Goal: Find specific page/section: Find specific page/section

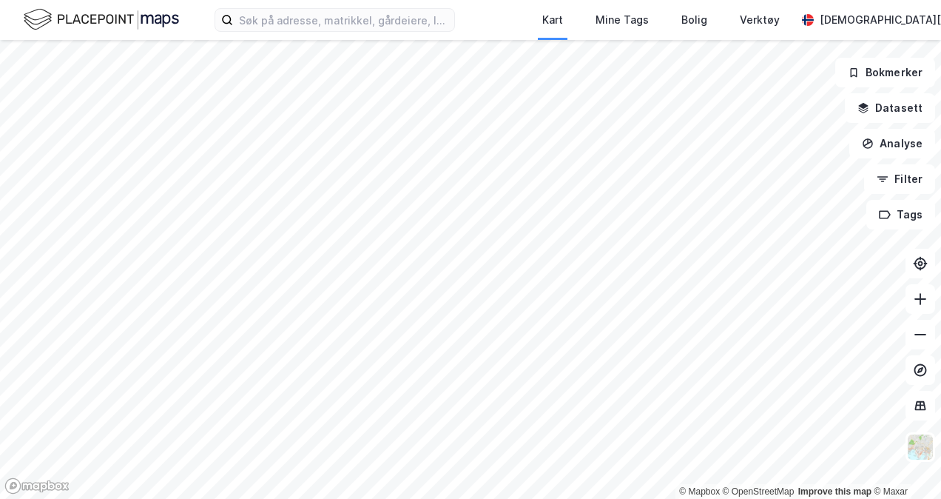
click at [302, 34] on div "Kart Mine Tags Bolig Verktøy [PERSON_NAME]" at bounding box center [470, 20] width 941 height 40
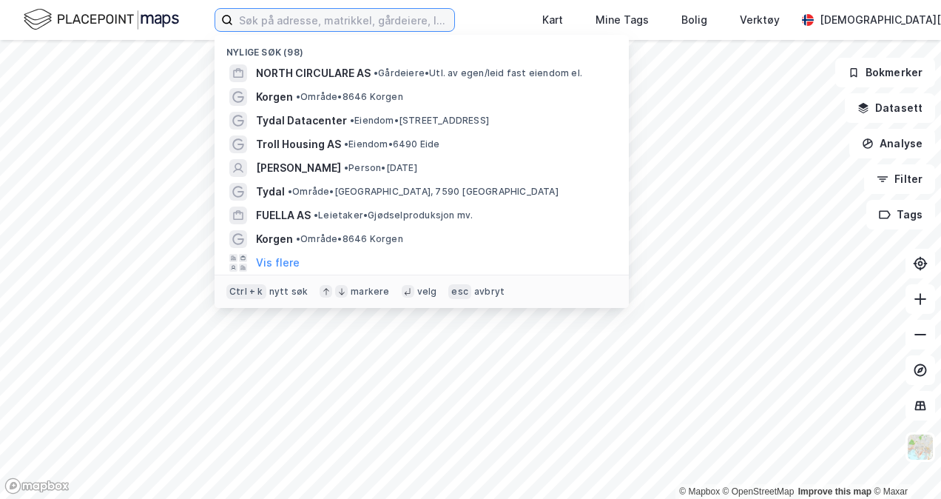
click at [305, 18] on input at bounding box center [343, 20] width 221 height 22
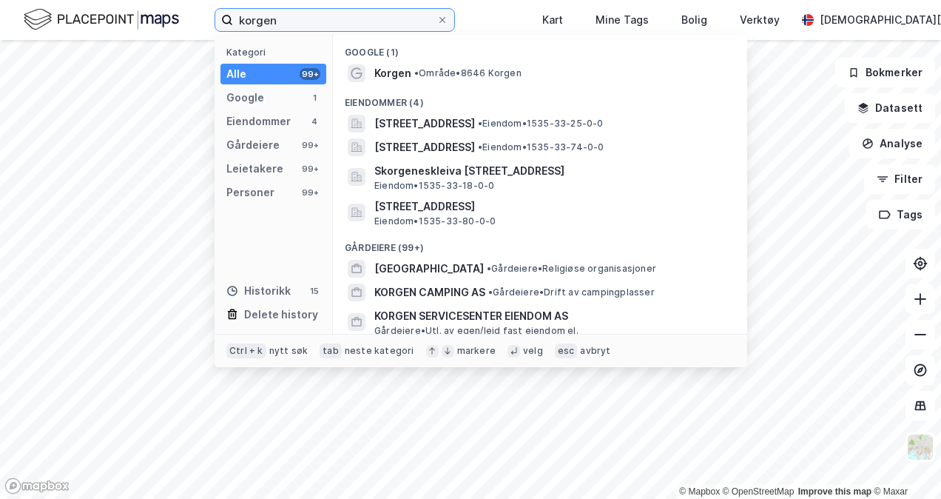
type input "korgen"
click at [492, 77] on span "• Område • 8646 Korgen" at bounding box center [467, 73] width 107 height 12
